Goal: Transaction & Acquisition: Purchase product/service

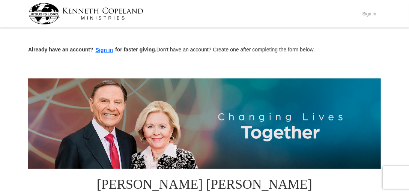
click at [368, 12] on button "Sign In" at bounding box center [369, 14] width 23 height 12
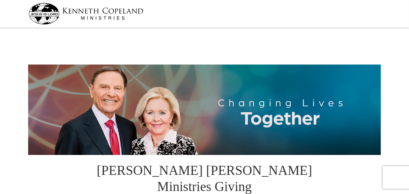
select select "CA"
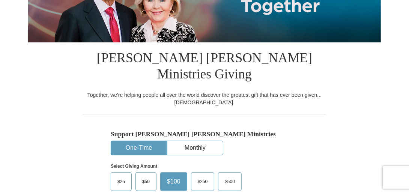
scroll to position [150, 0]
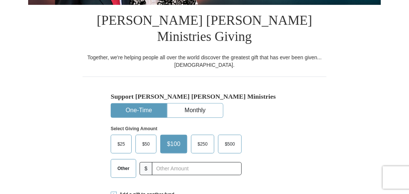
click at [152, 104] on button "One-Time" at bounding box center [139, 111] width 56 height 14
click at [128, 163] on span "Other" at bounding box center [124, 168] width 20 height 11
click at [0, 0] on input "Other" at bounding box center [0, 0] width 0 height 0
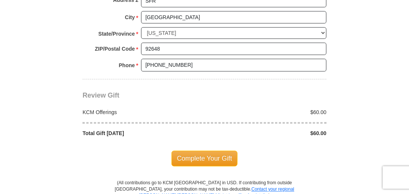
scroll to position [639, 0]
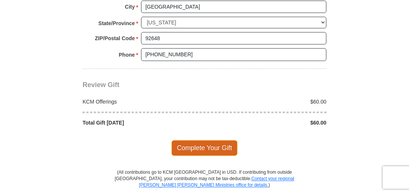
type input "60"
click at [211, 141] on span "Complete Your Gift" at bounding box center [205, 149] width 66 height 16
